Goal: Information Seeking & Learning: Learn about a topic

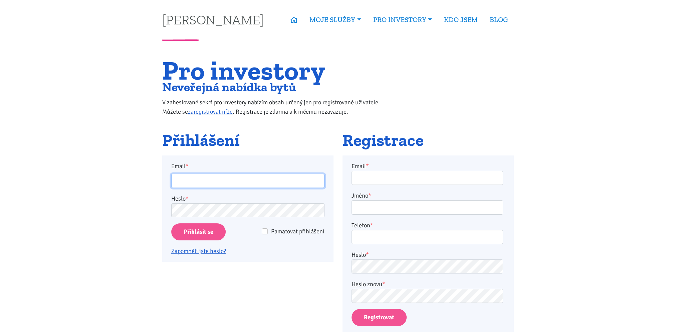
type input "jaroslav.hlous@gmail.com"
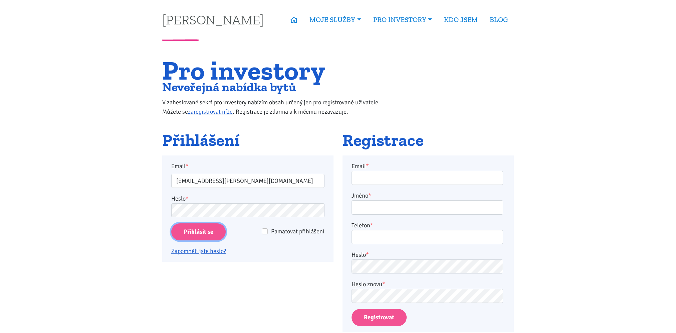
click at [202, 226] on input "Přihlásit se" at bounding box center [198, 231] width 54 height 17
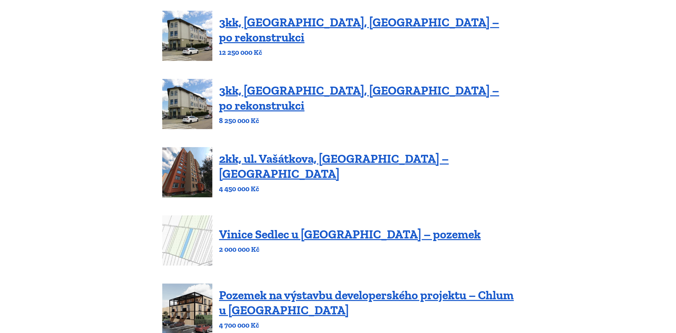
scroll to position [312, 0]
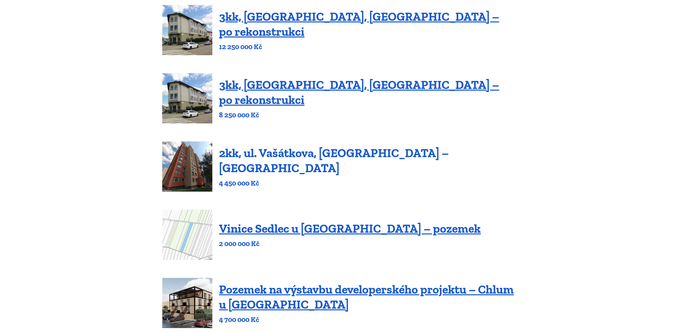
click at [316, 160] on link "2kk, ul. Vašátkova, [GEOGRAPHIC_DATA] – [GEOGRAPHIC_DATA]" at bounding box center [334, 160] width 230 height 29
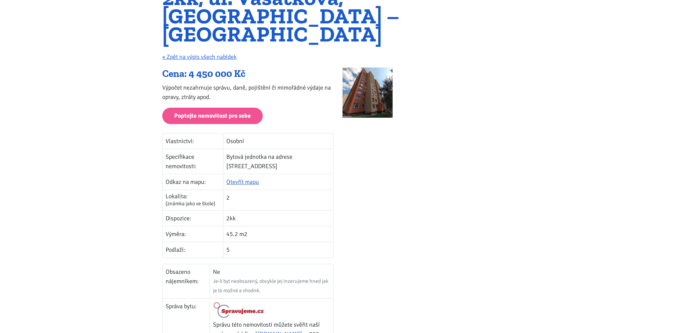
scroll to position [78, 0]
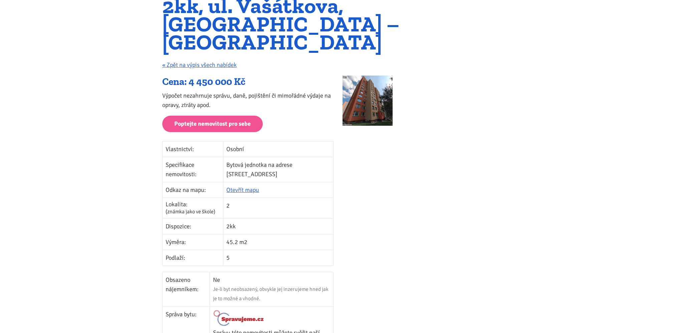
click at [379, 75] on img at bounding box center [368, 100] width 50 height 50
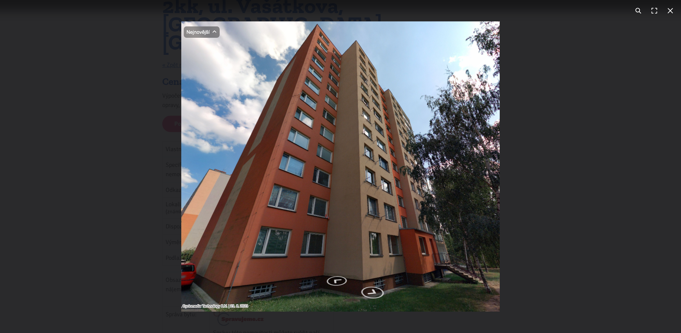
click at [670, 9] on button "You can close this modal content with the ESC key" at bounding box center [671, 11] width 16 height 16
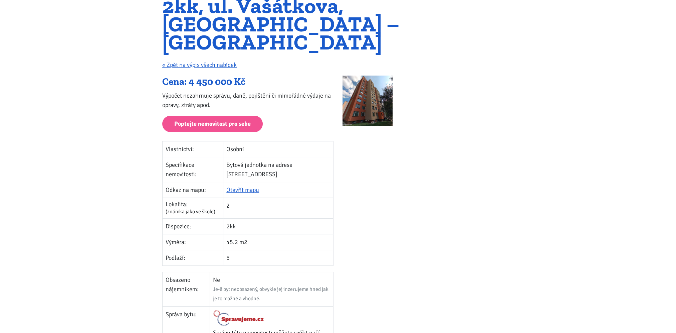
drag, startPoint x: 263, startPoint y: 158, endPoint x: 294, endPoint y: 142, distance: 35.0
click at [294, 157] on td "Bytová jednotka na adrese Vašátkova 1019/2, Praha" at bounding box center [278, 169] width 110 height 25
copy td "Vašátkova 1019/2, Praha"
drag, startPoint x: 170, startPoint y: 48, endPoint x: 183, endPoint y: 60, distance: 18.0
click at [170, 61] on link "« Zpět na výpis všech nabídek" at bounding box center [199, 64] width 74 height 7
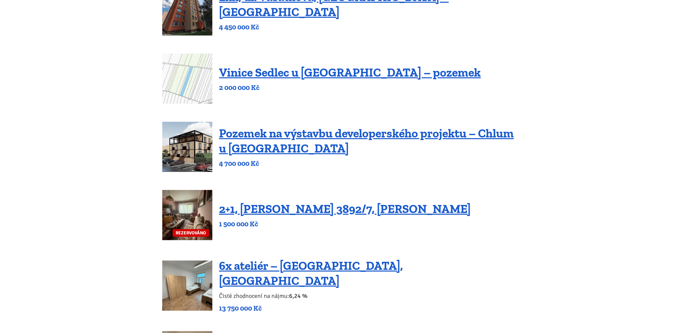
scroll to position [545, 0]
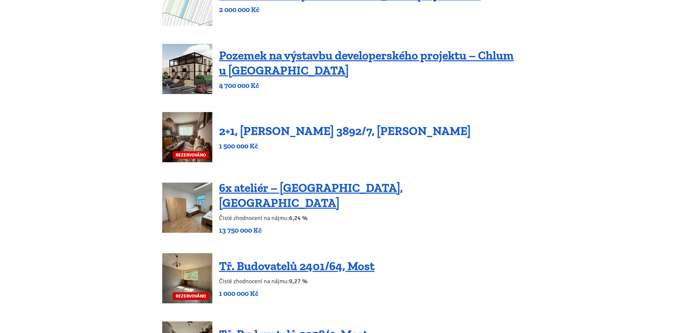
click at [292, 124] on link "2+1, Beethovenova 3892/7, Chomutov" at bounding box center [345, 131] width 252 height 14
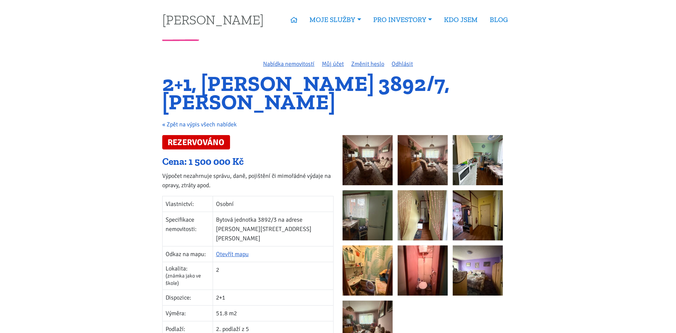
click at [170, 123] on link "« Zpět na výpis všech nabídek" at bounding box center [199, 124] width 74 height 7
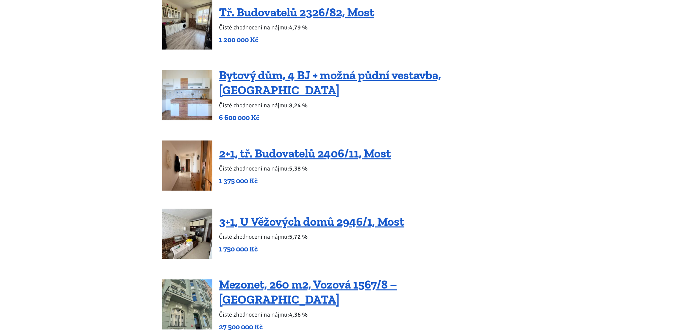
scroll to position [1013, 0]
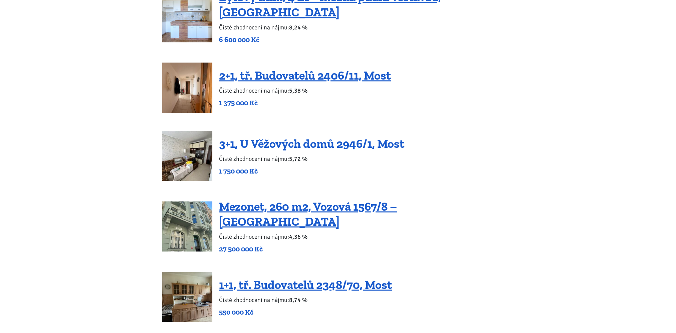
click at [258, 136] on link "3+1, U Věžových domů 2946/1, Most" at bounding box center [311, 143] width 185 height 14
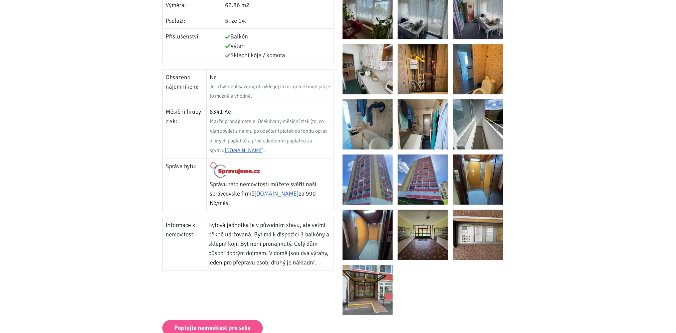
scroll to position [312, 0]
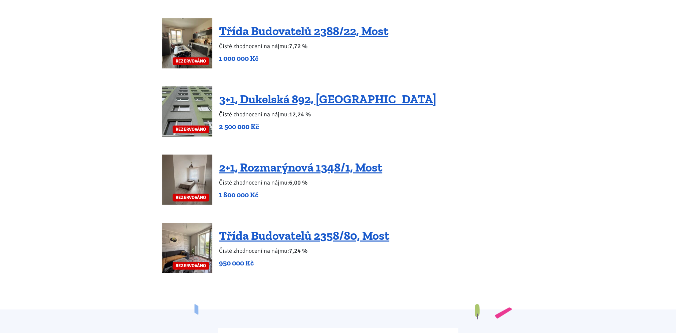
scroll to position [1247, 0]
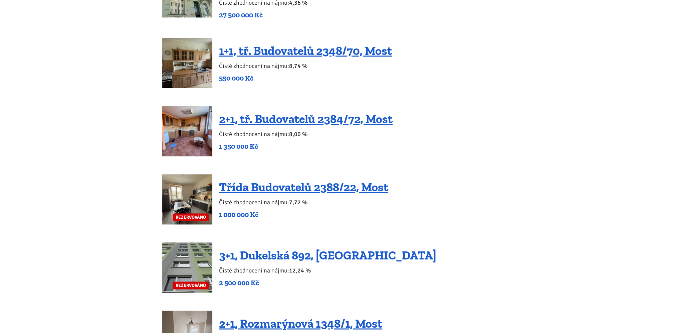
click at [277, 248] on link "3+1, Dukelská 892, Podbořany" at bounding box center [327, 255] width 217 height 14
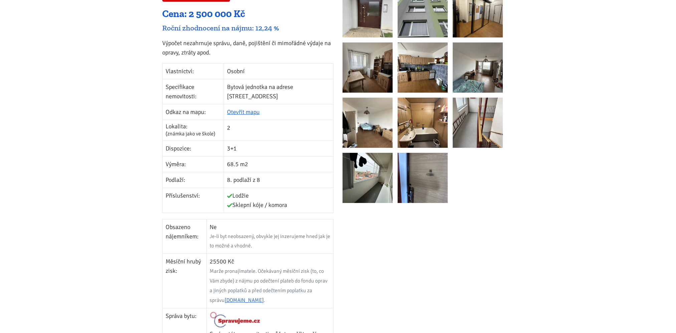
scroll to position [156, 0]
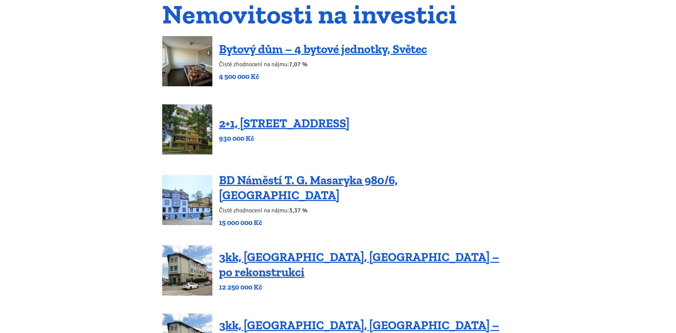
scroll to position [78, 0]
